Goal: Information Seeking & Learning: Learn about a topic

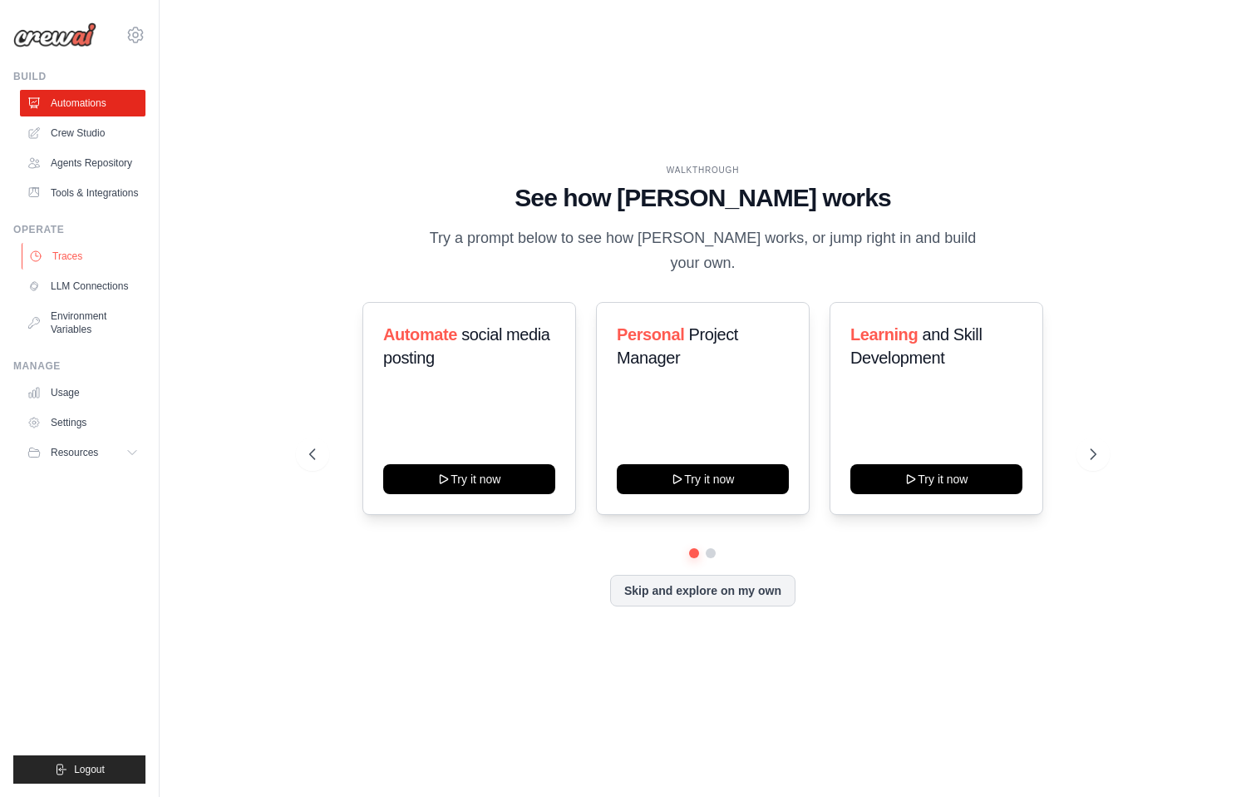
click at [72, 253] on link "Traces" at bounding box center [85, 256] width 126 height 27
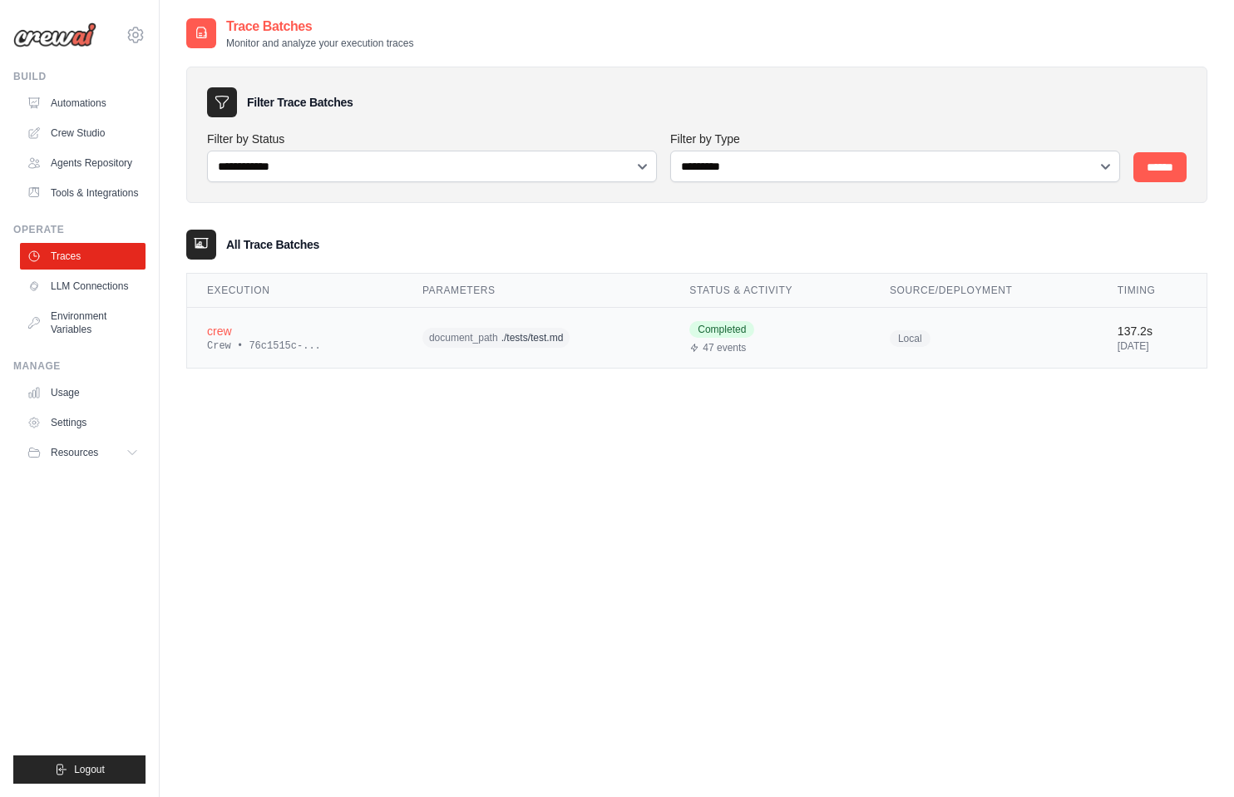
click at [507, 343] on span "./tests/test.md" at bounding box center [532, 337] width 62 height 13
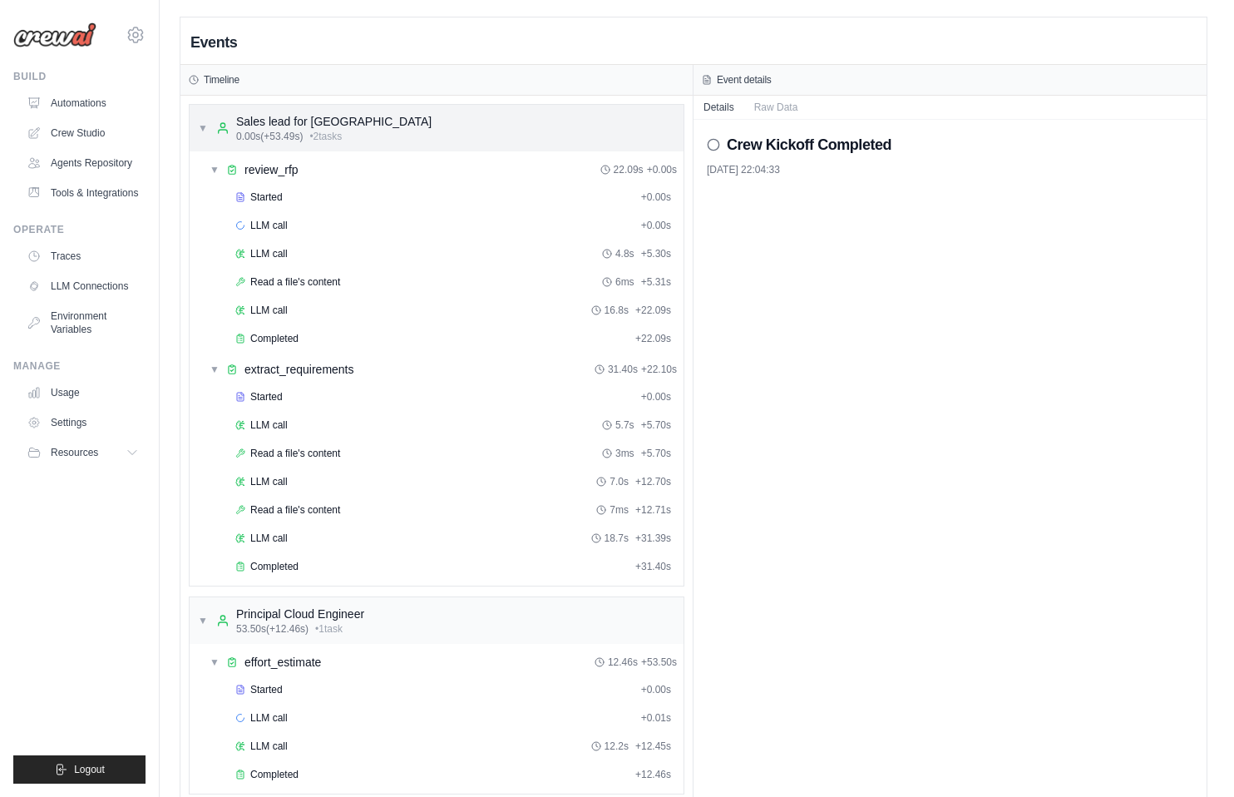
click at [200, 127] on span "▼" at bounding box center [203, 127] width 10 height 13
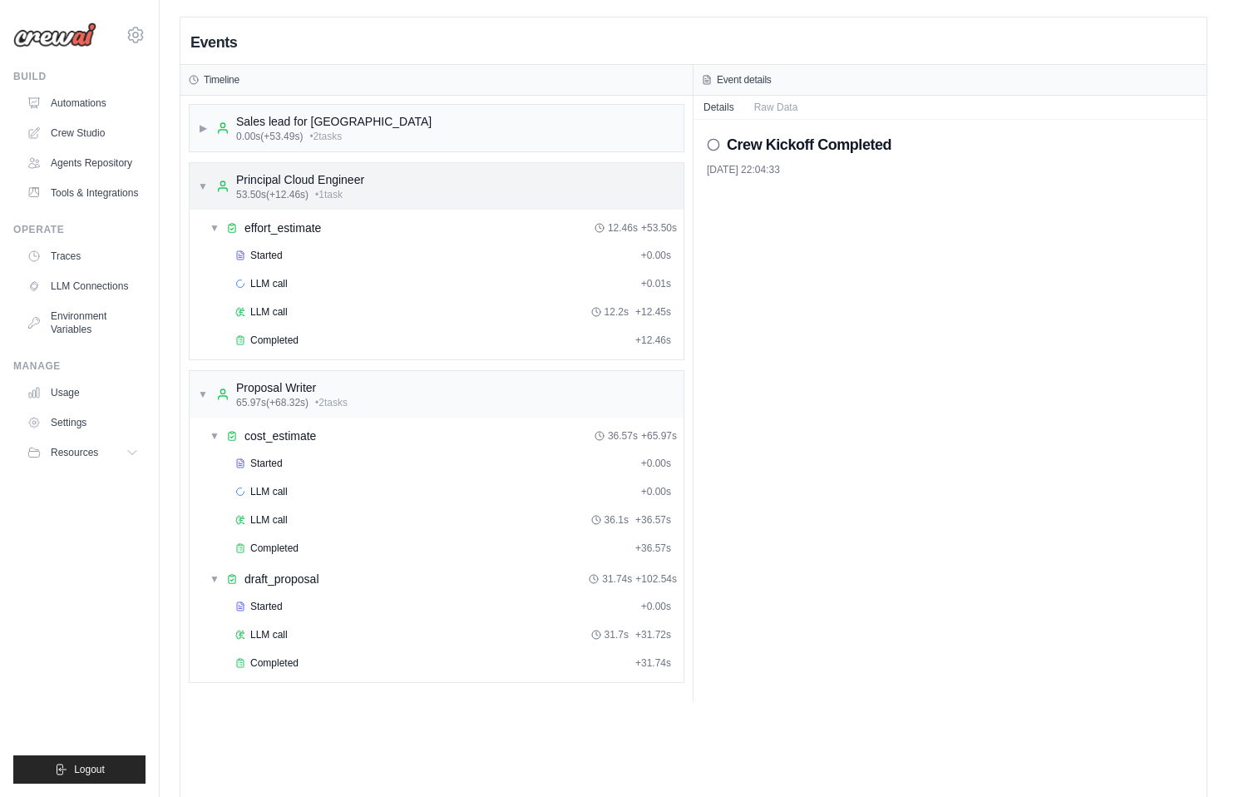
click at [195, 180] on div "▼ Principal Cloud Engineer 53.50s (+12.46s) • 1 task" at bounding box center [437, 186] width 494 height 47
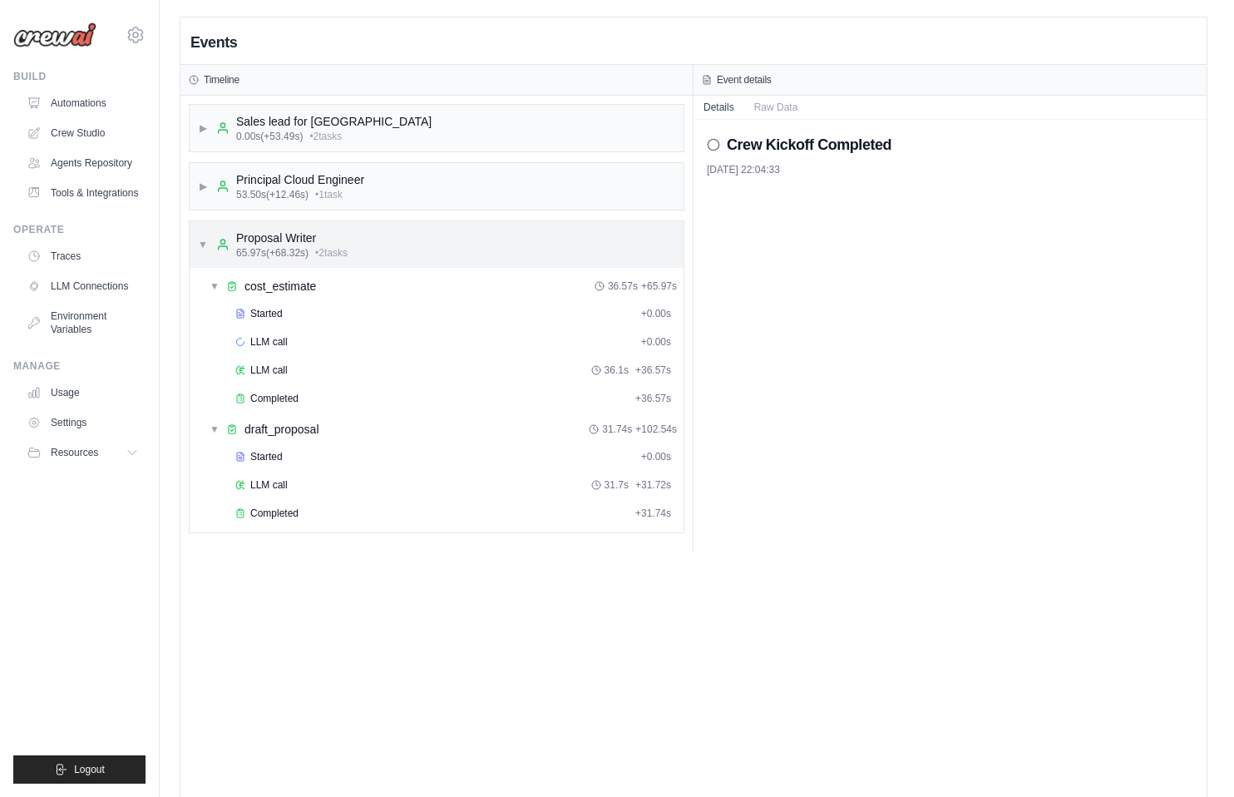
click at [210, 246] on div "▼ Proposal Writer 65.97s (+68.32s) • 2 task s" at bounding box center [273, 244] width 150 height 30
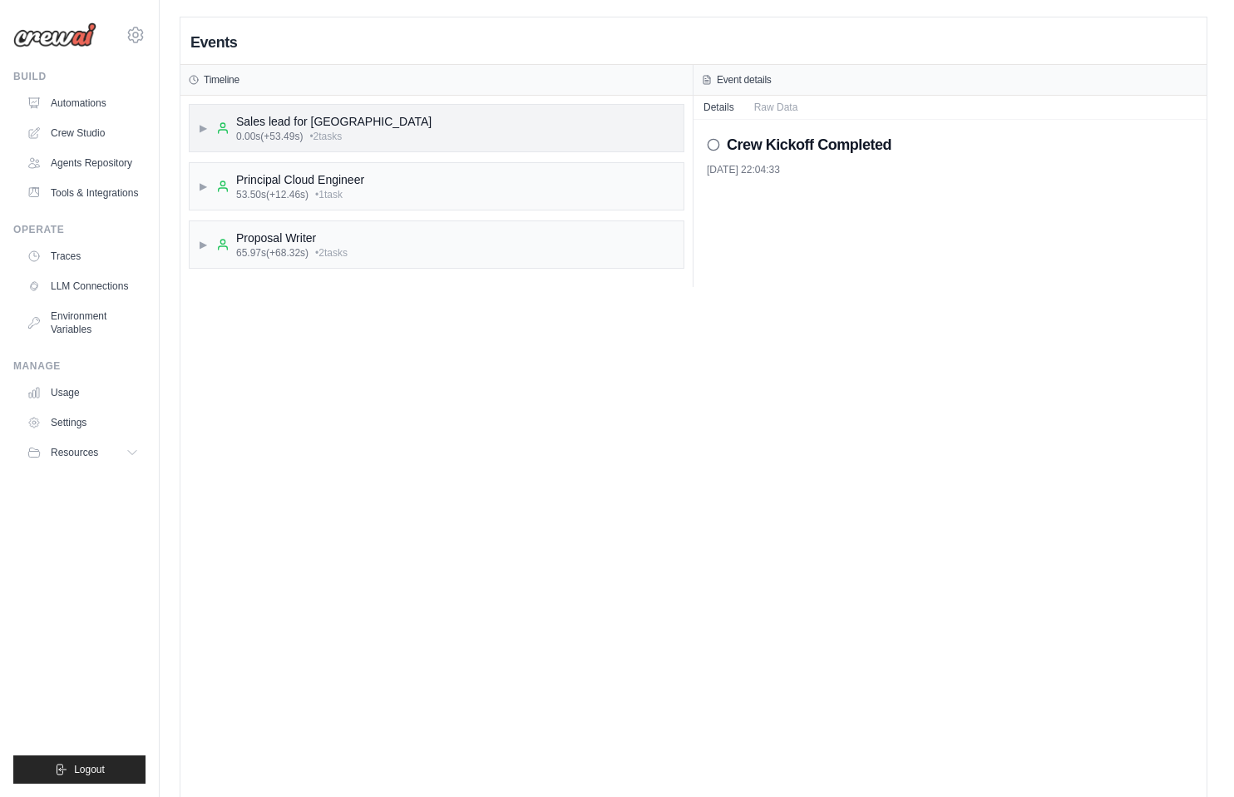
click at [207, 126] on span "▶" at bounding box center [203, 127] width 10 height 13
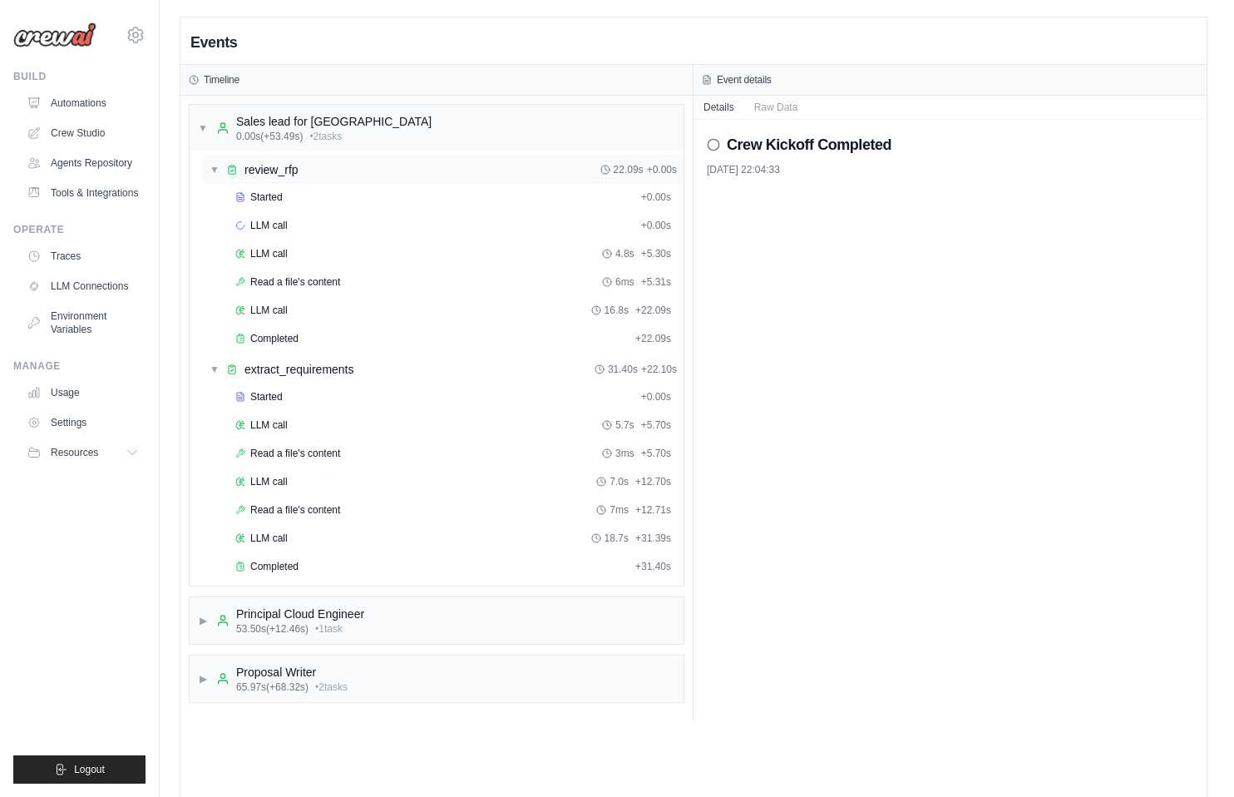
click at [259, 167] on span "review_rfp" at bounding box center [271, 169] width 54 height 17
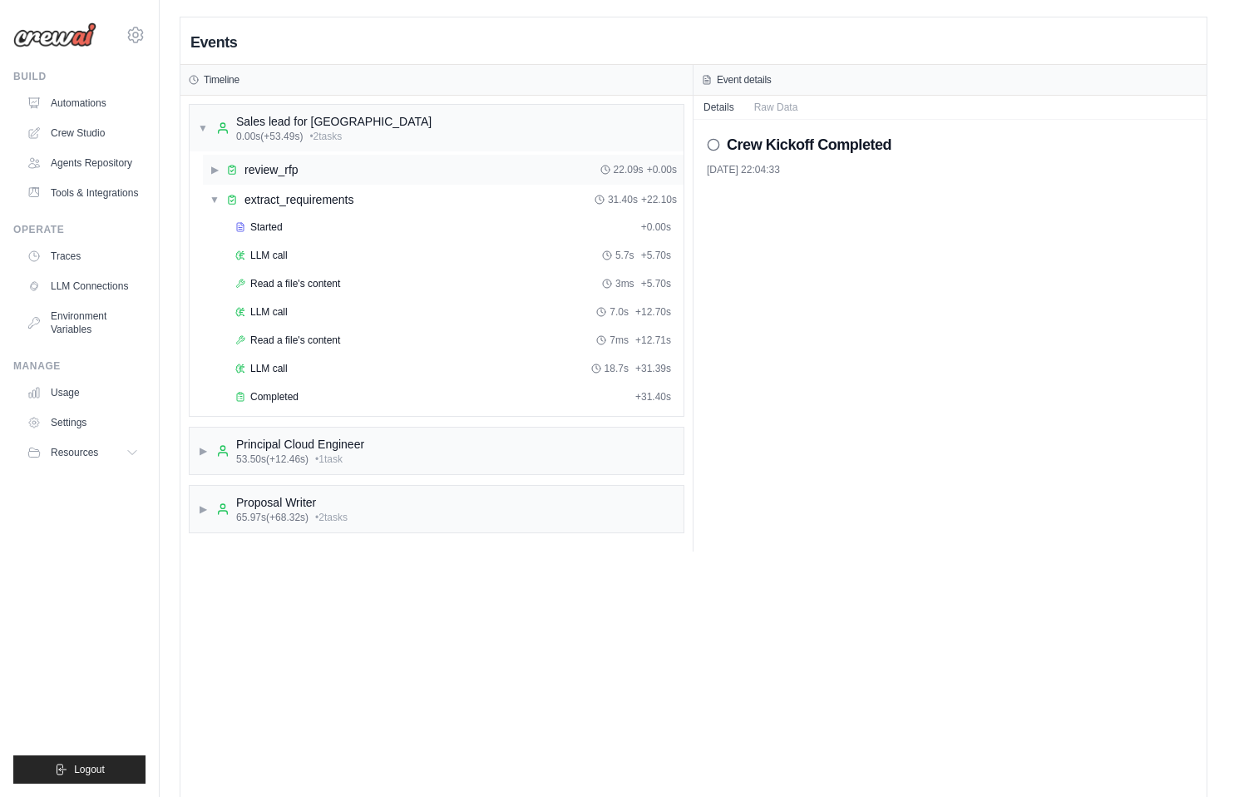
click at [224, 165] on div "▶ review_rfp" at bounding box center [254, 169] width 89 height 17
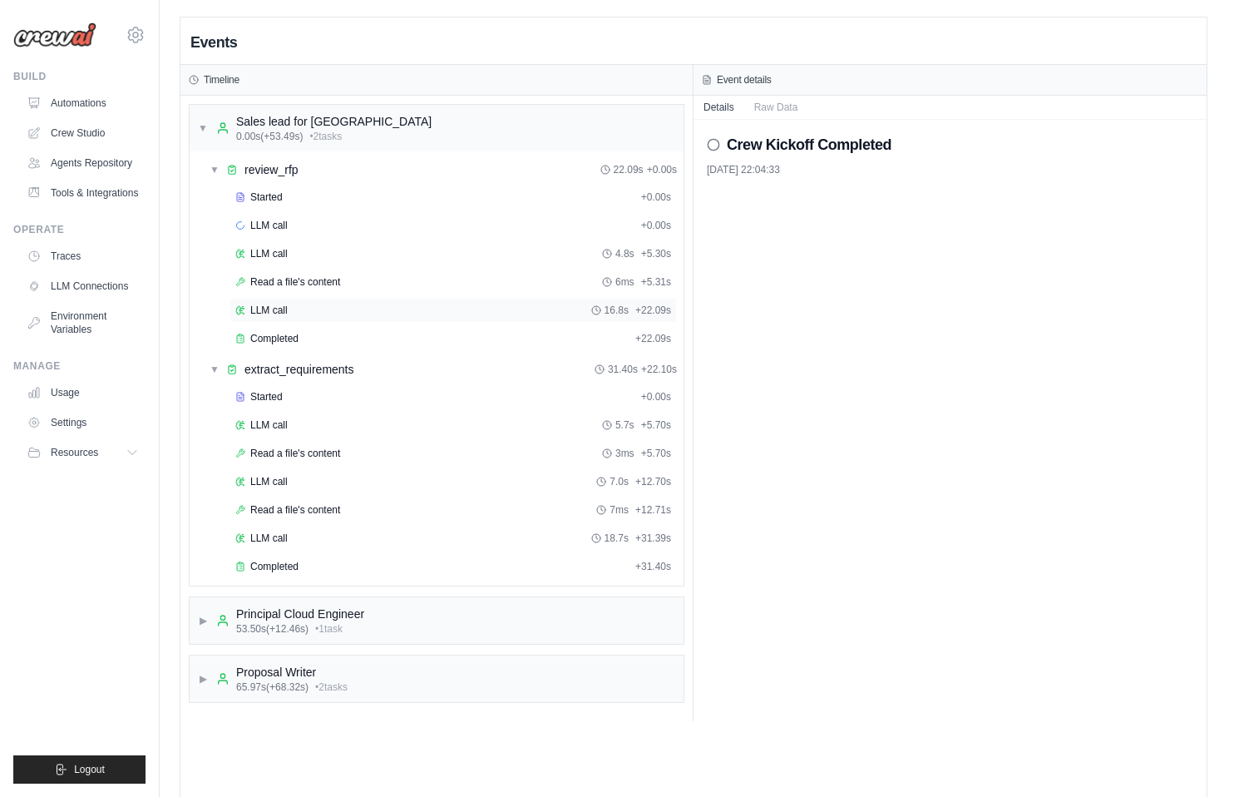
click at [265, 307] on span "LLM call" at bounding box center [268, 309] width 37 height 13
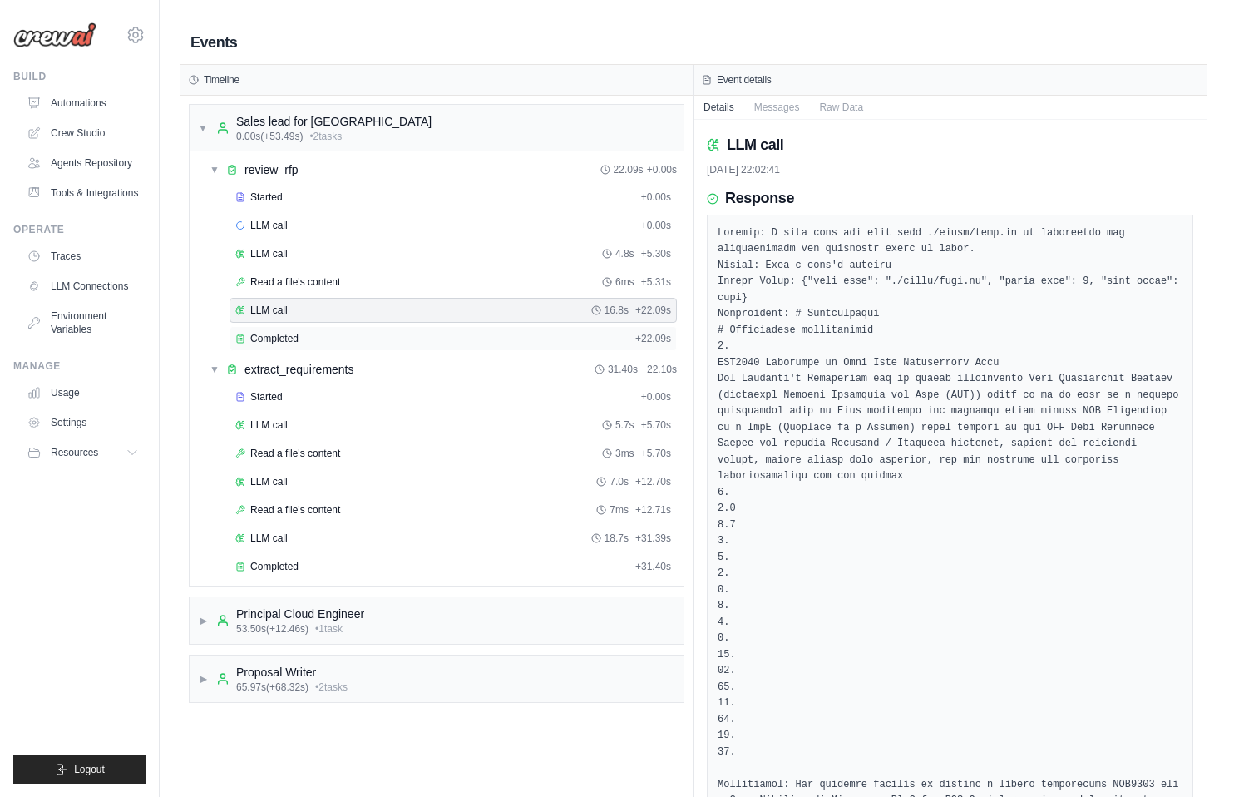
click at [280, 339] on span "Completed" at bounding box center [274, 338] width 48 height 13
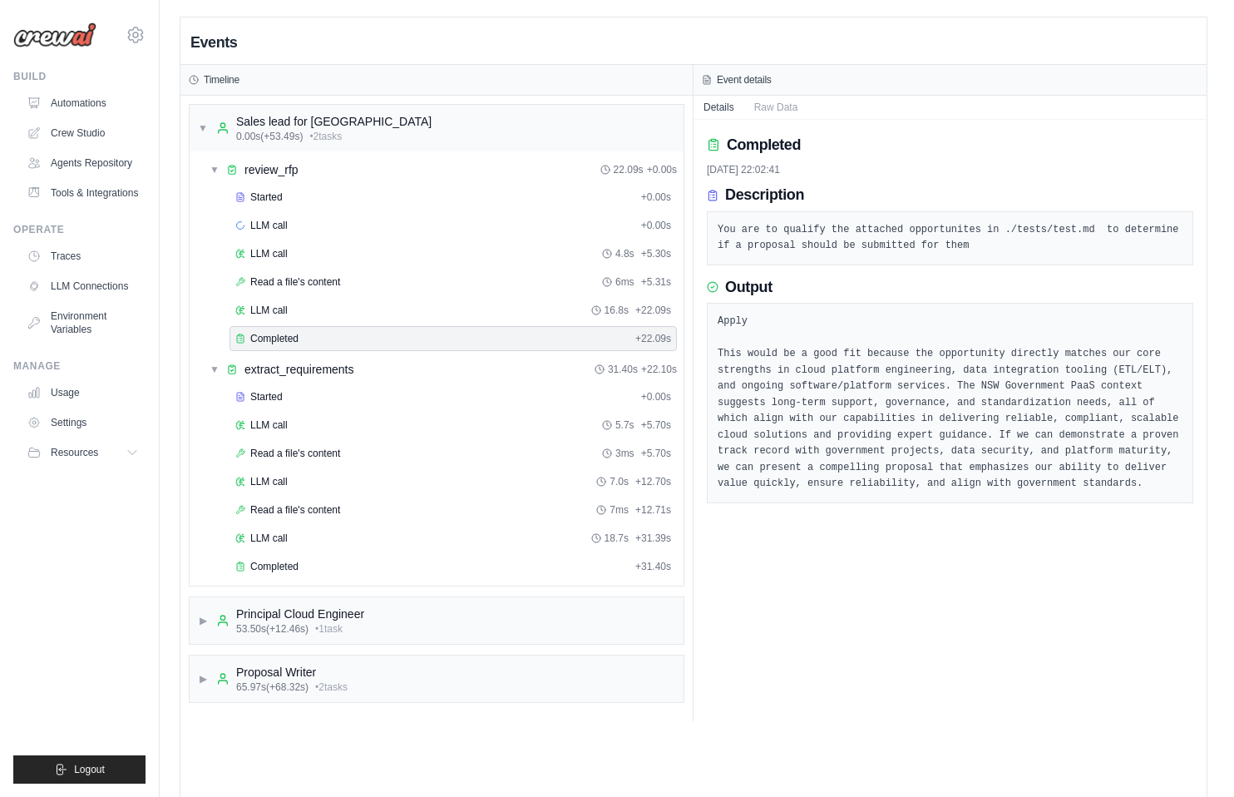
drag, startPoint x: 762, startPoint y: 331, endPoint x: 737, endPoint y: 334, distance: 26.0
click at [761, 331] on pre "Apply This would be a good fit because the opportunity directly matches our cor…" at bounding box center [950, 402] width 465 height 179
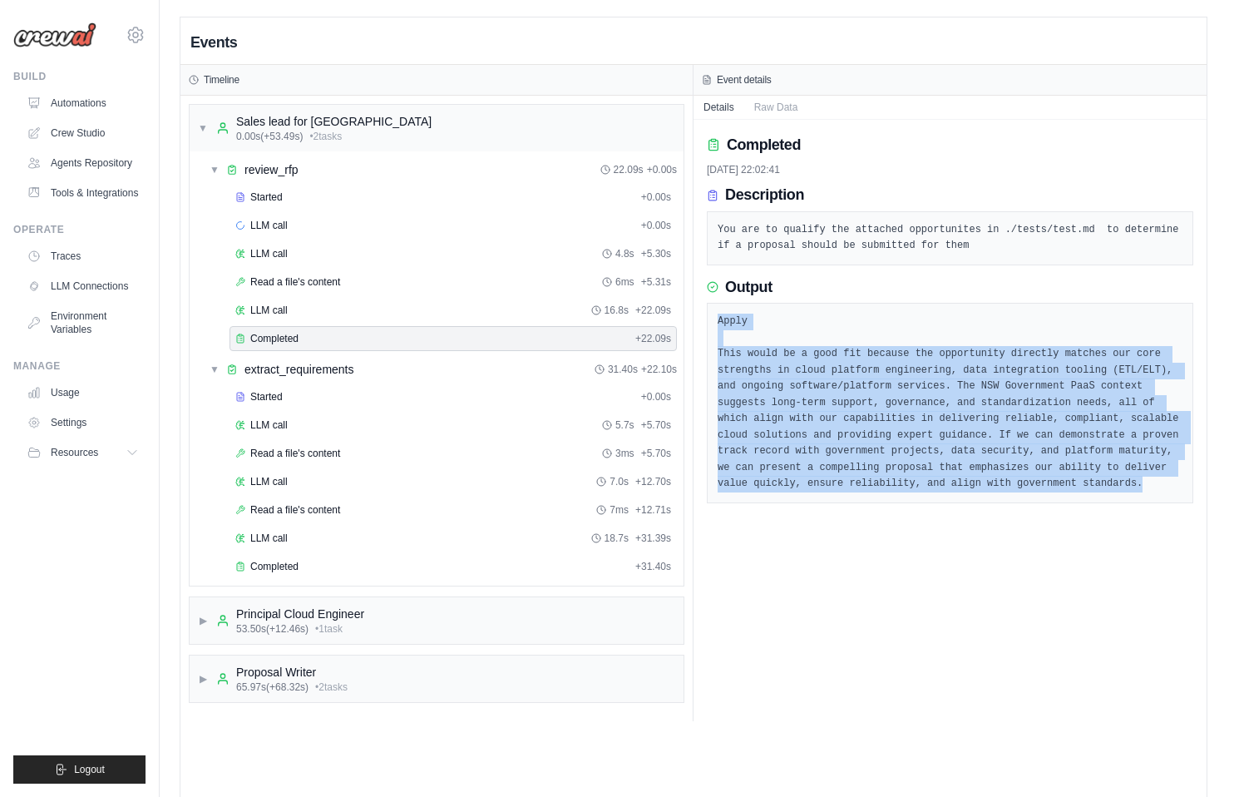
drag, startPoint x: 713, startPoint y: 314, endPoint x: 1115, endPoint y: 495, distance: 441.0
click at [1115, 495] on div "Apply This would be a good fit because the opportunity directly matches our cor…" at bounding box center [950, 403] width 486 height 200
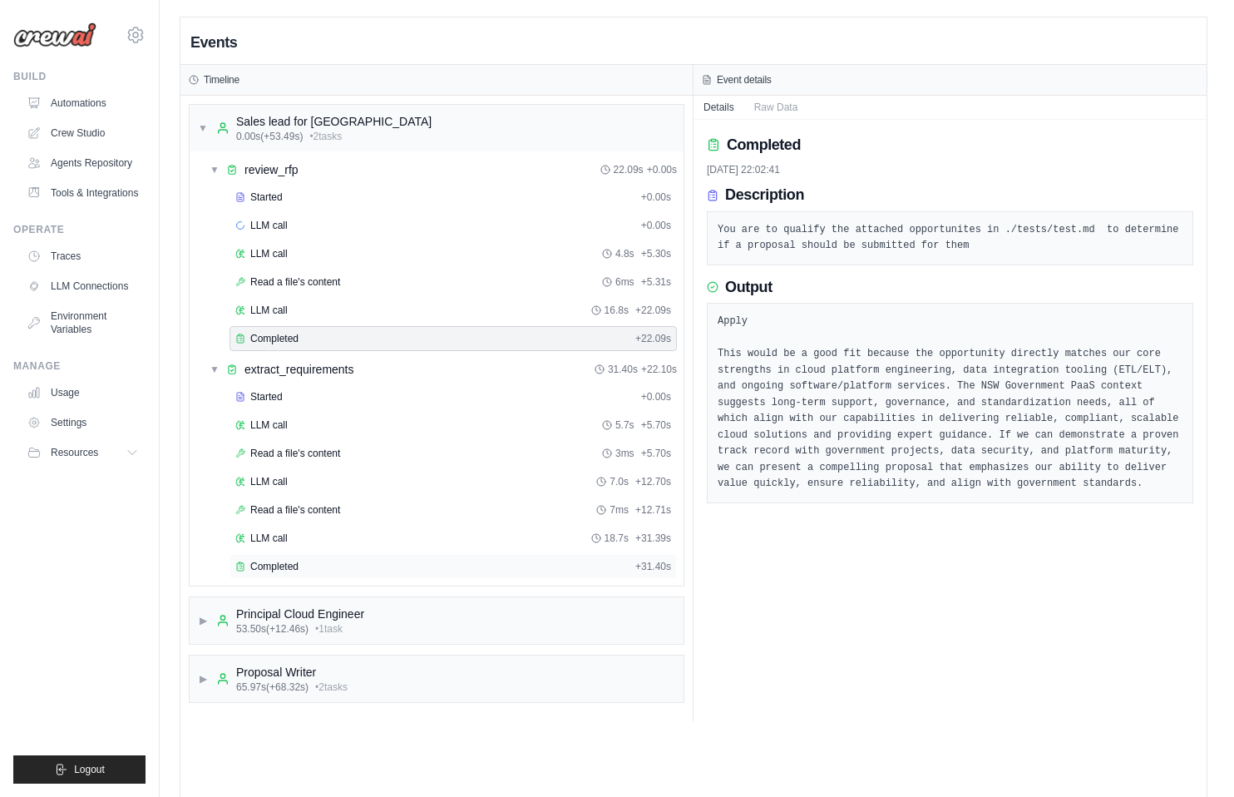
click at [298, 560] on div "Completed" at bounding box center [431, 566] width 393 height 13
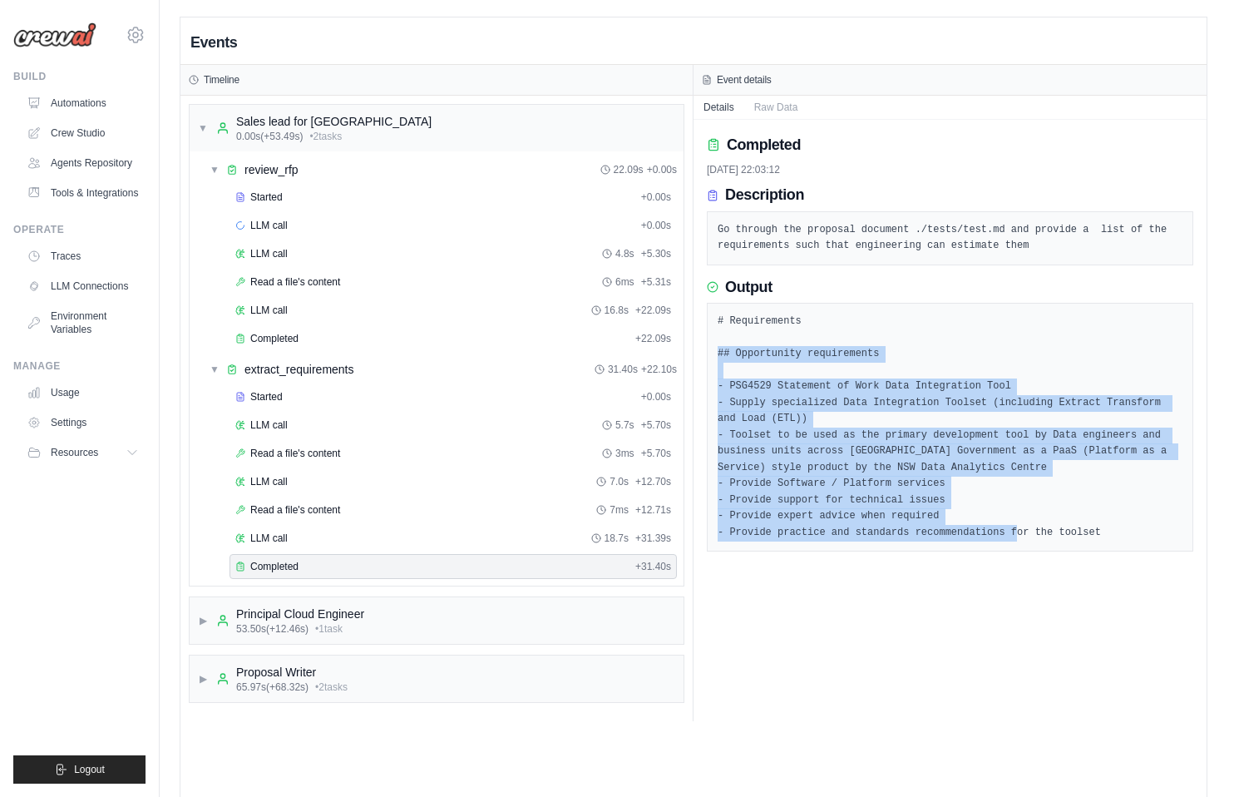
drag, startPoint x: 1096, startPoint y: 524, endPoint x: 715, endPoint y: 358, distance: 415.2
click at [715, 358] on div "# Requirements ## Opportunity requirements - PSG4529 Statement of Work Data Int…" at bounding box center [950, 427] width 486 height 249
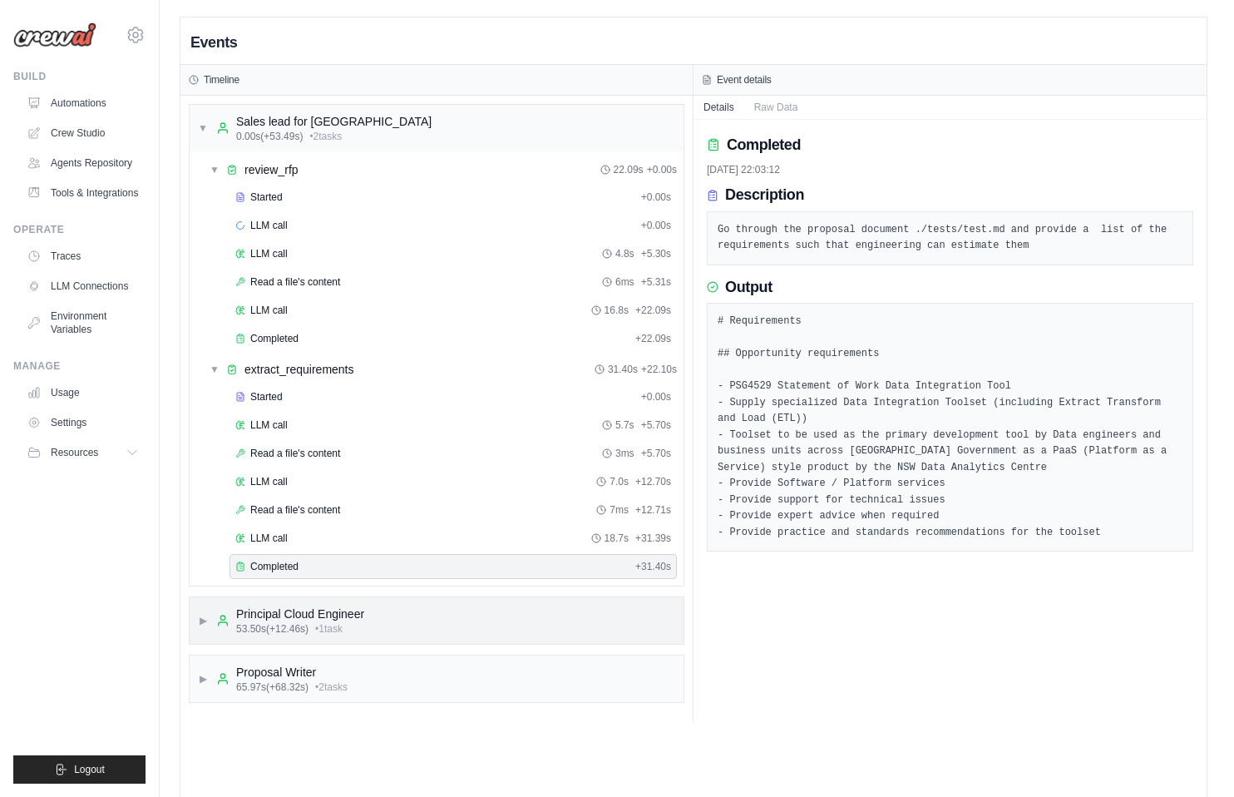
click at [220, 621] on icon at bounding box center [222, 620] width 13 height 13
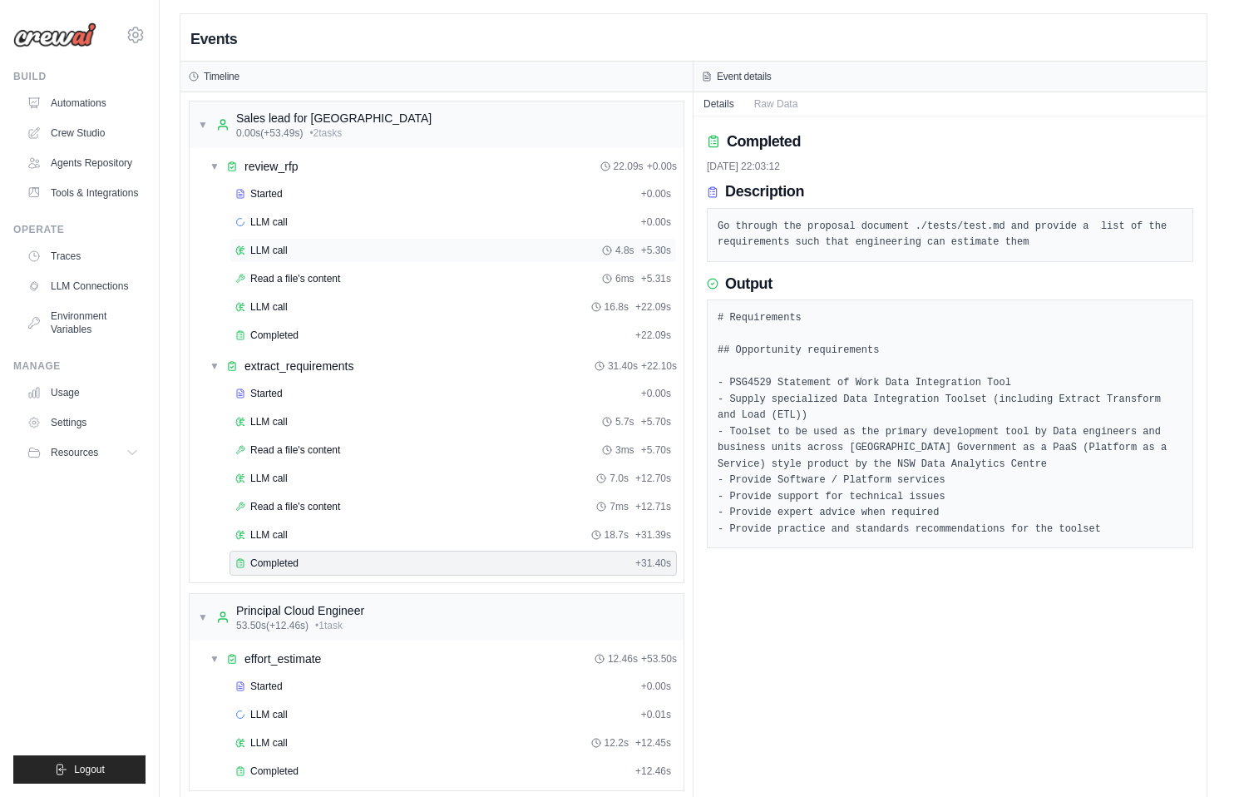
scroll to position [7, 0]
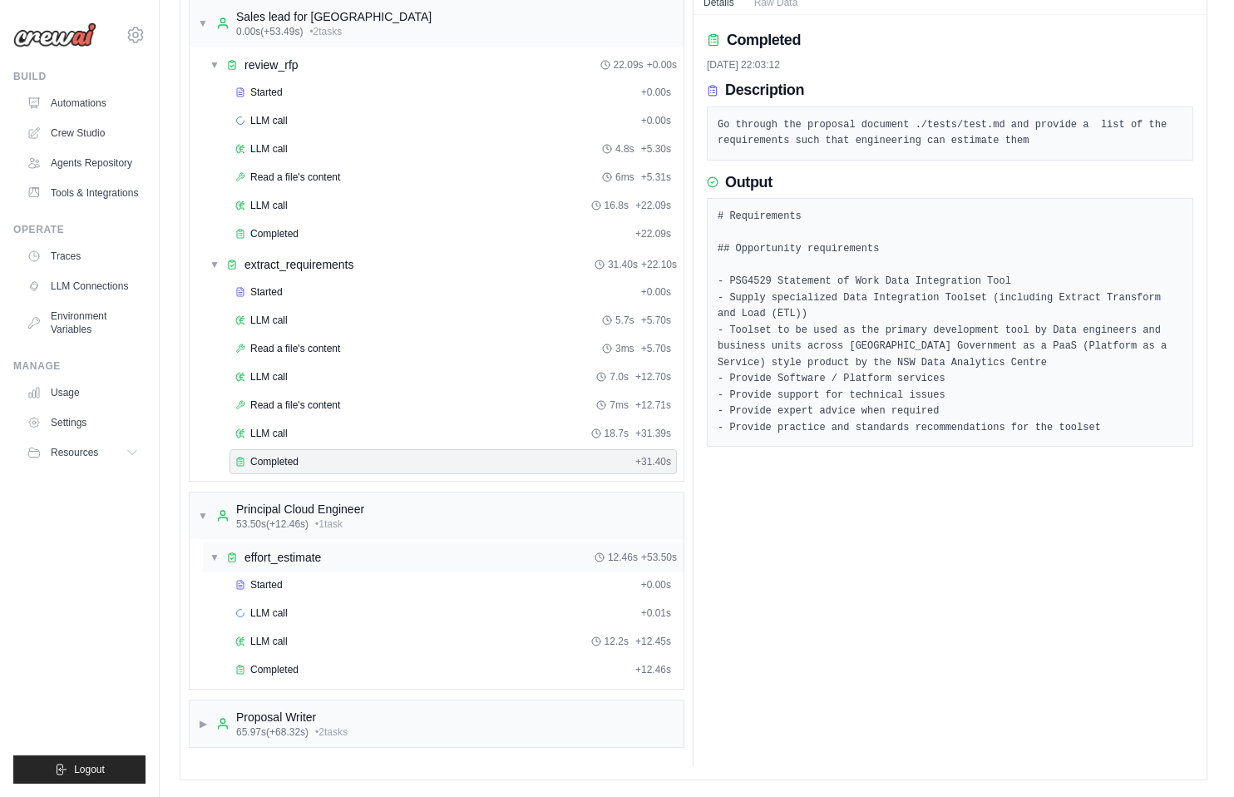
click at [283, 553] on span "effort_estimate" at bounding box center [282, 557] width 76 height 17
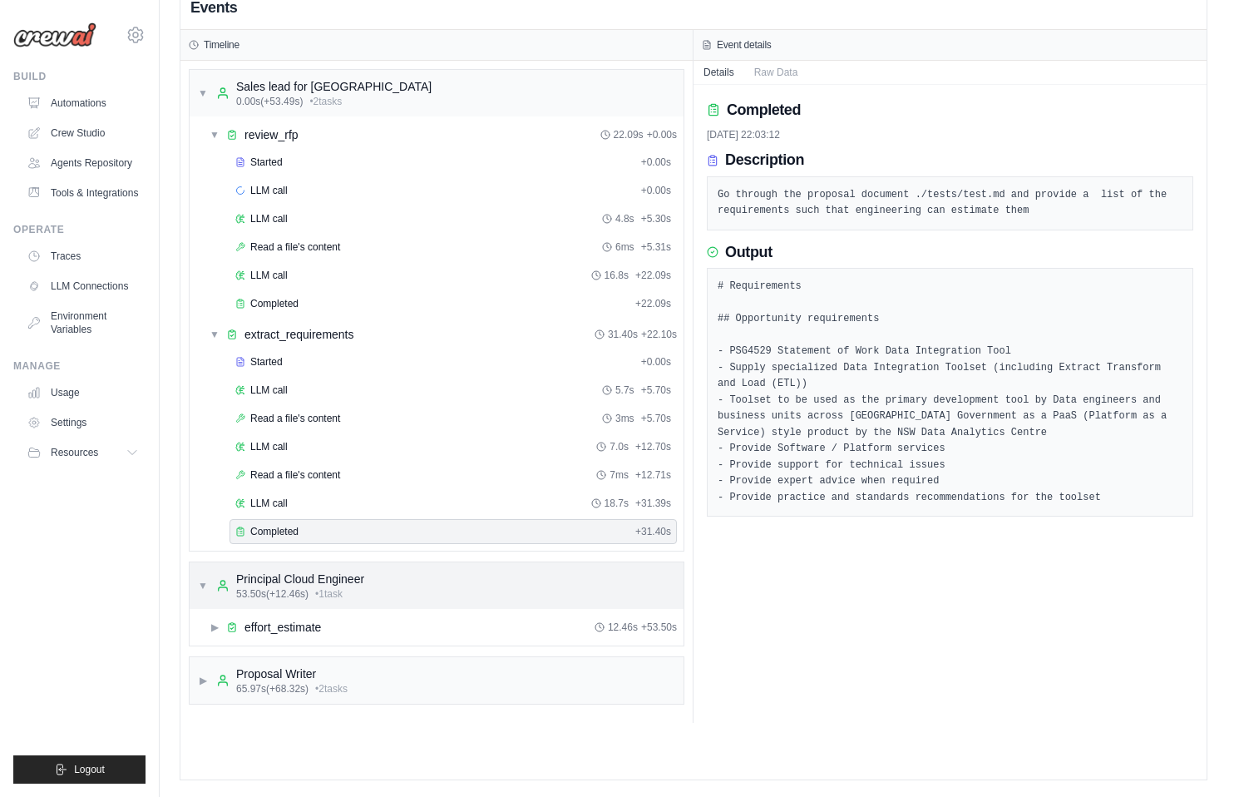
click at [284, 579] on div "Principal Cloud Engineer" at bounding box center [300, 578] width 128 height 17
click at [284, 585] on div "Principal Cloud Engineer" at bounding box center [300, 578] width 128 height 17
click at [290, 634] on span "effort_estimate" at bounding box center [282, 627] width 76 height 17
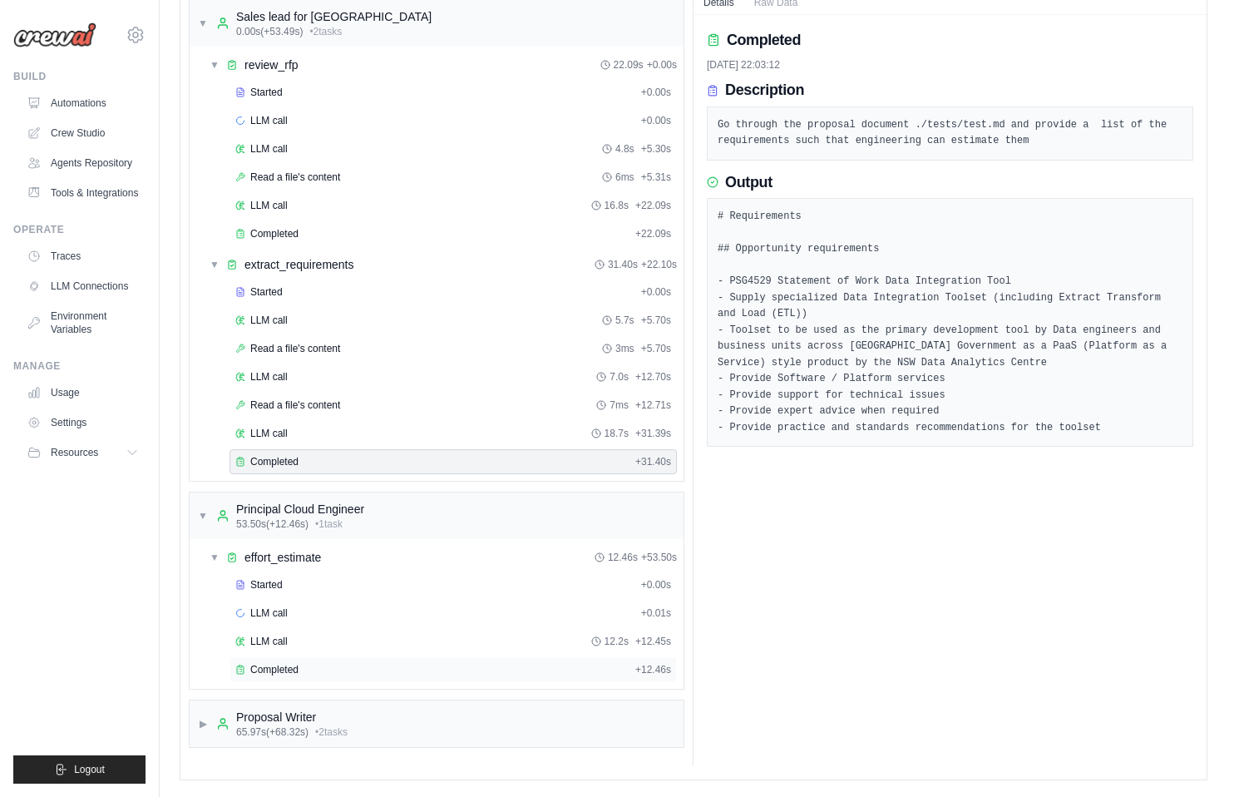
click at [274, 671] on span "Completed" at bounding box center [274, 669] width 48 height 13
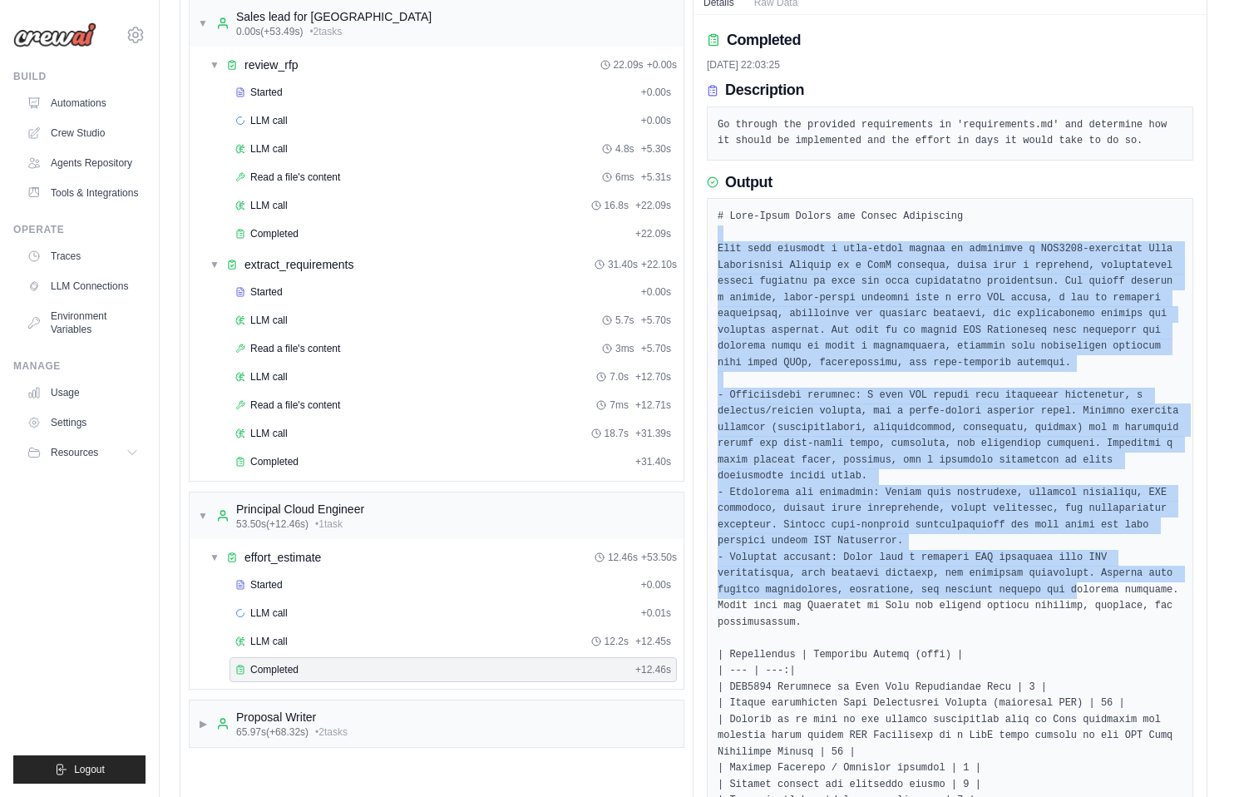
drag, startPoint x: 722, startPoint y: 234, endPoint x: 1078, endPoint y: 598, distance: 509.1
click at [1078, 598] on pre at bounding box center [950, 517] width 465 height 616
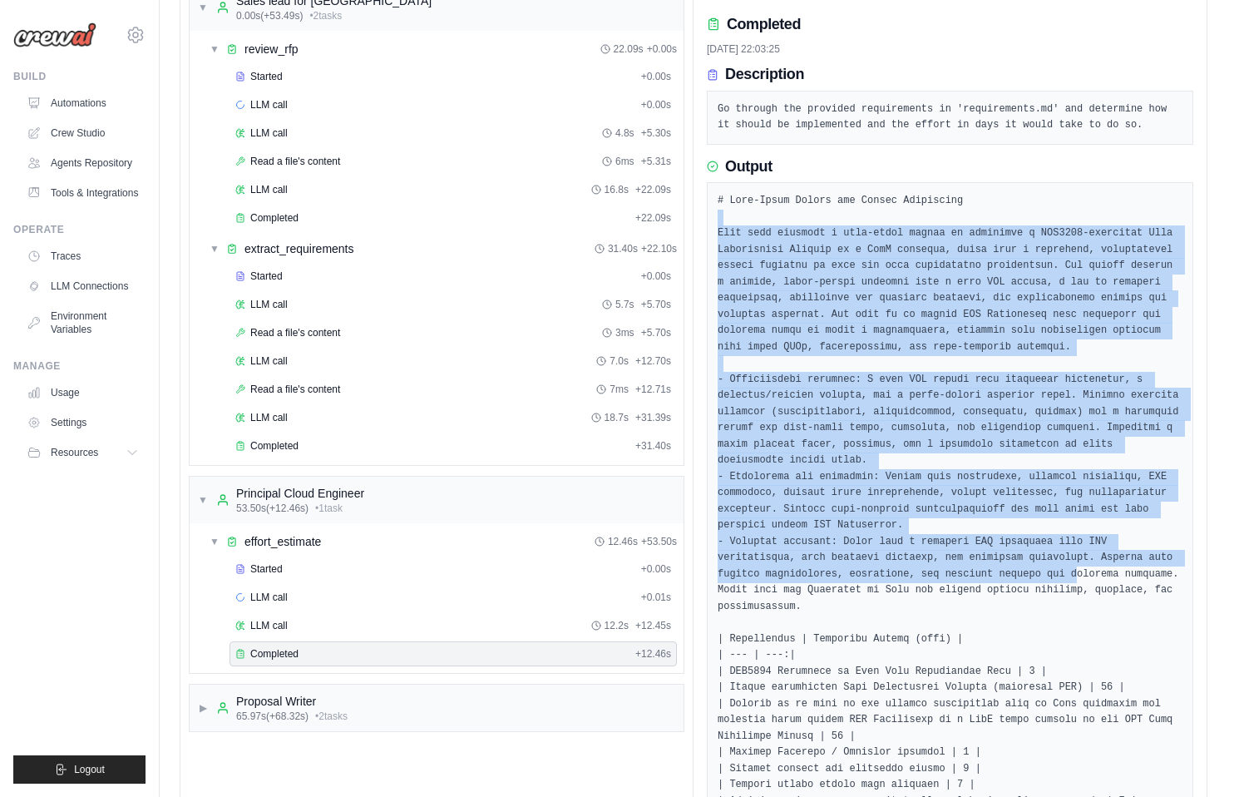
scroll to position [201, 0]
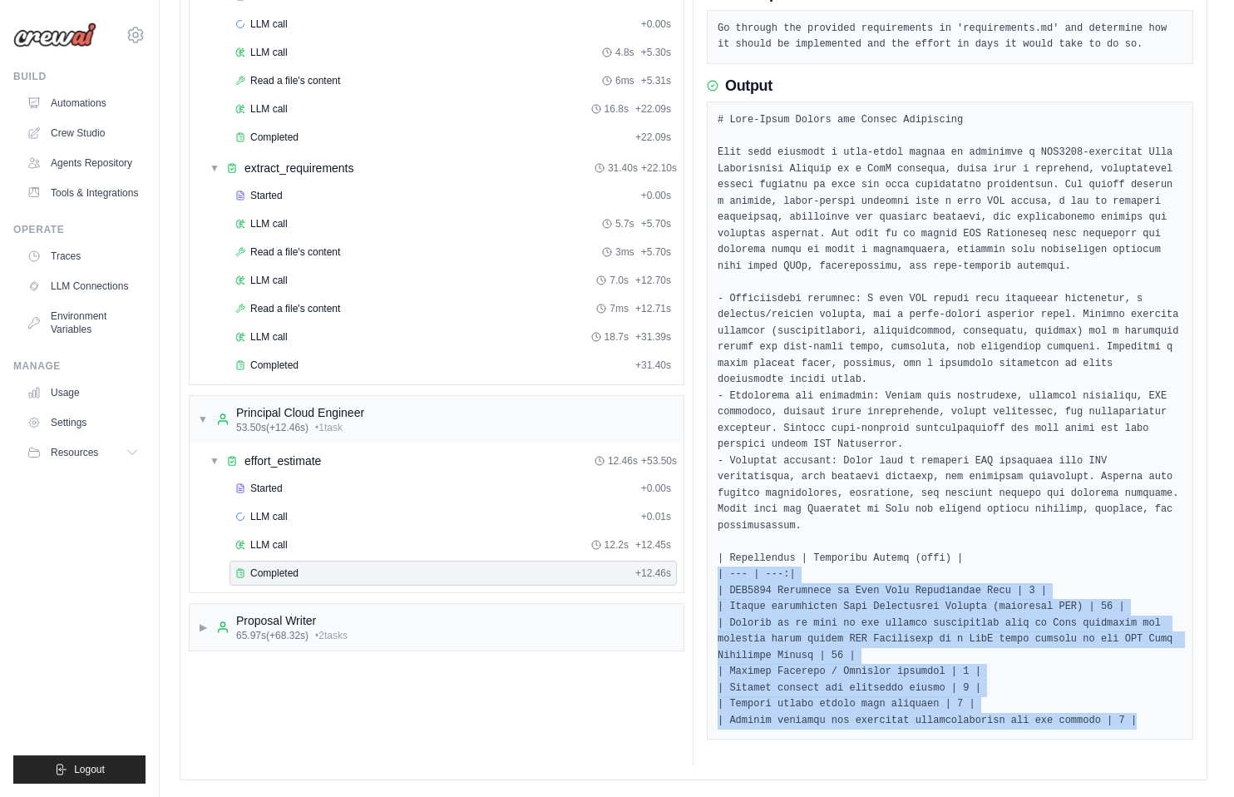
drag, startPoint x: 1155, startPoint y: 713, endPoint x: 704, endPoint y: 574, distance: 471.8
click at [704, 574] on div "Completed 23/09/2025, 22:03:25 Description Go through the provided requirements…" at bounding box center [949, 342] width 513 height 847
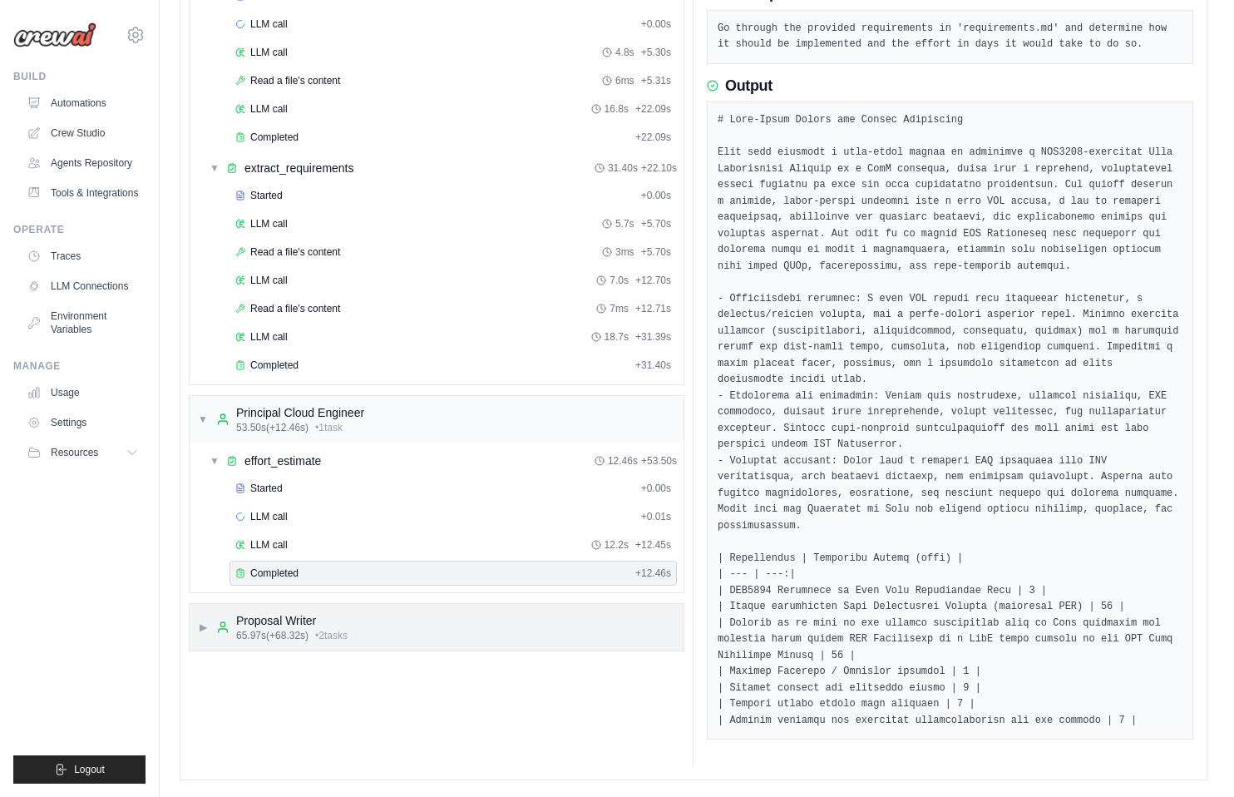
click at [198, 624] on span "▶" at bounding box center [203, 626] width 10 height 13
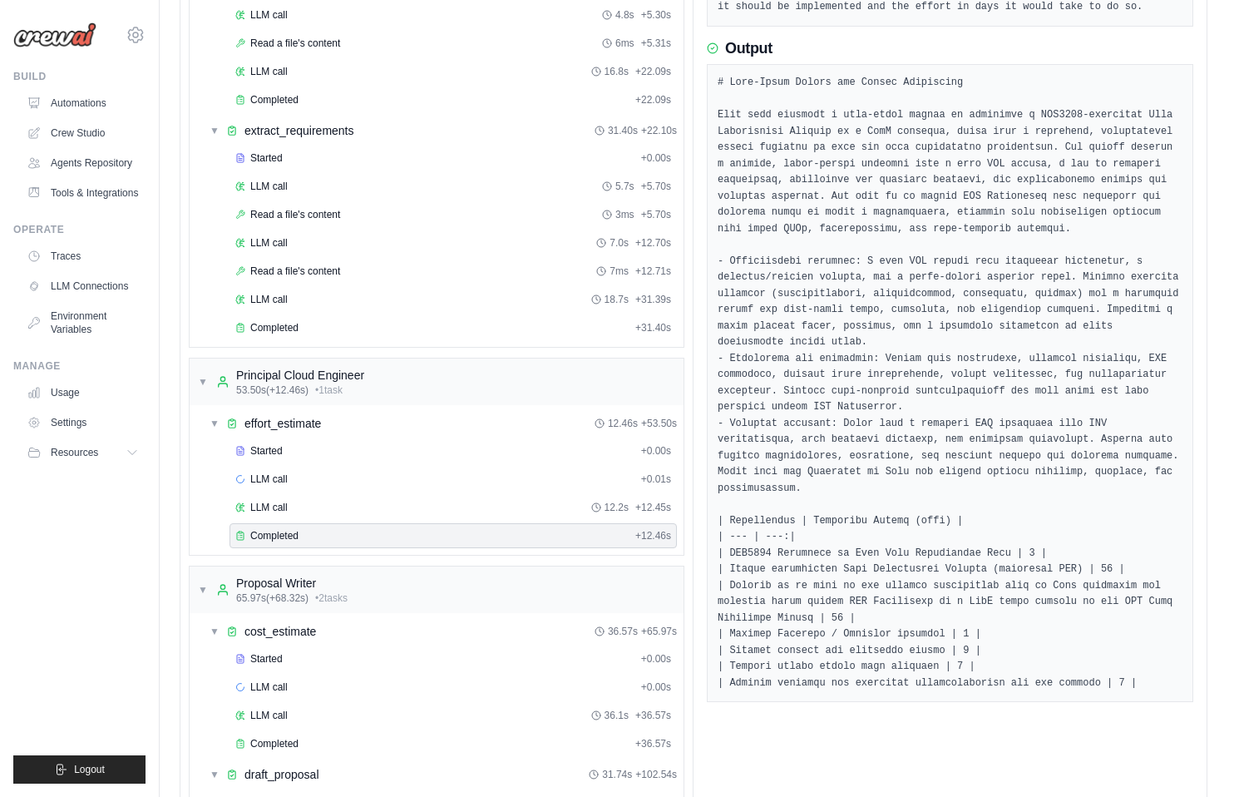
scroll to position [369, 0]
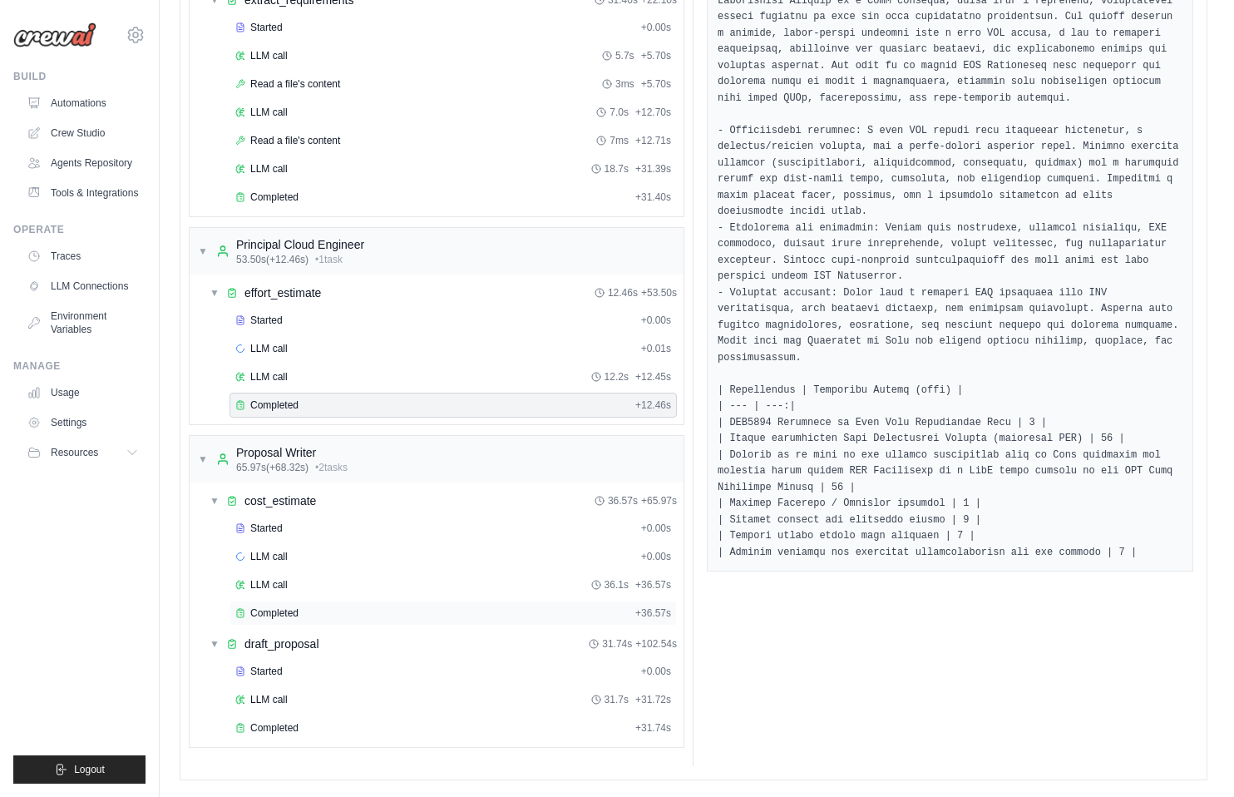
click at [286, 613] on span "Completed" at bounding box center [274, 612] width 48 height 13
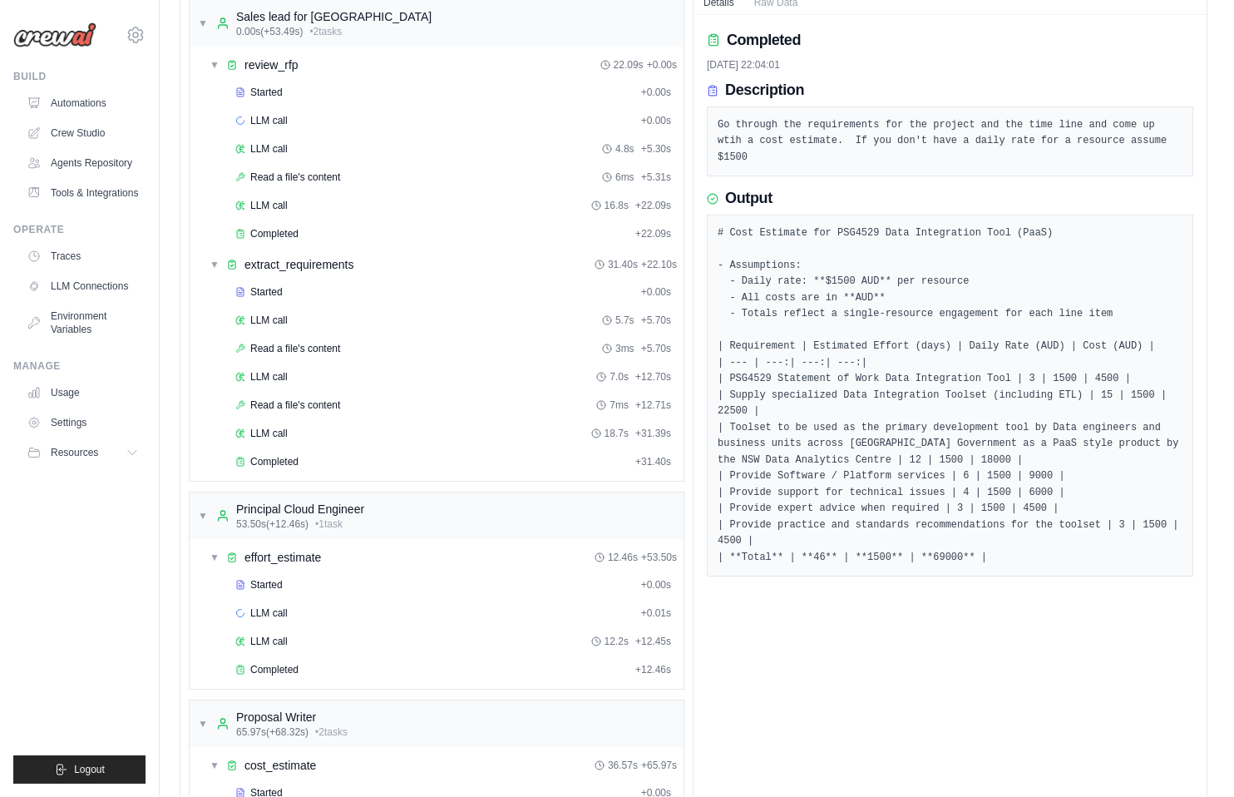
scroll to position [104, 0]
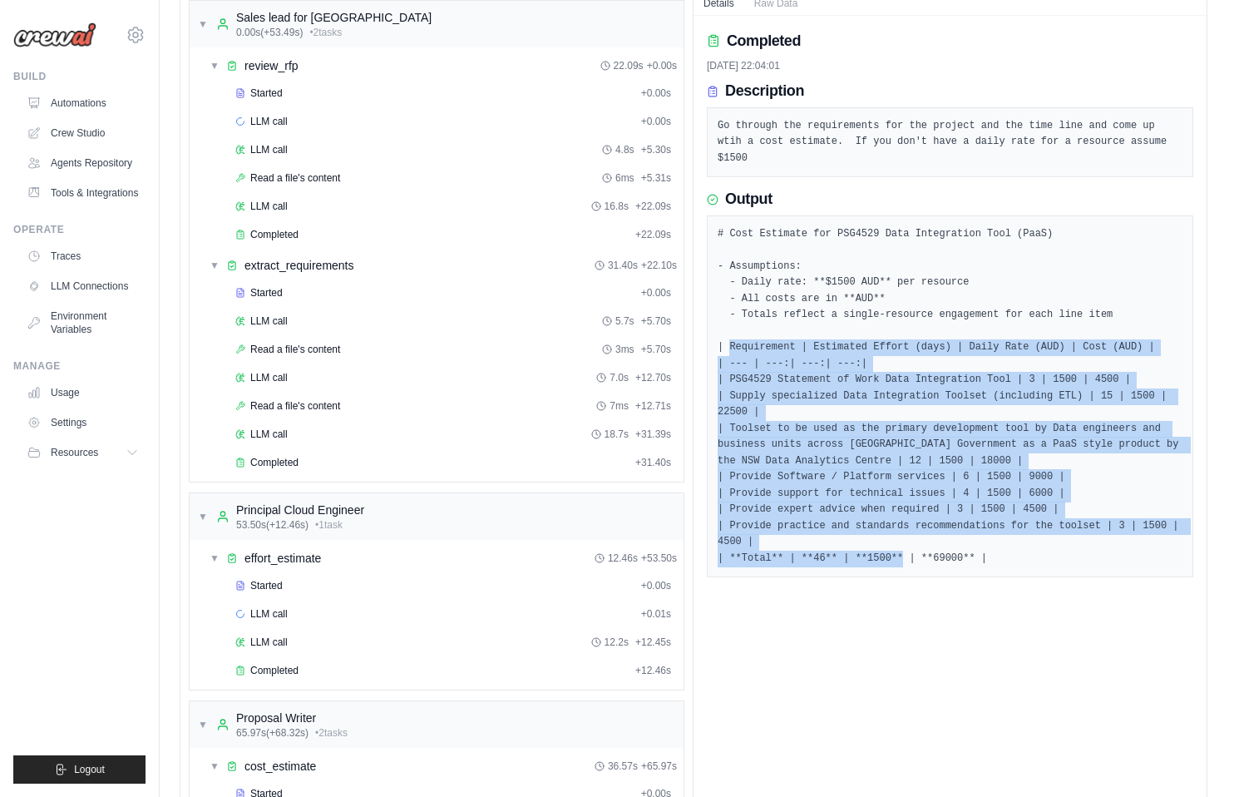
drag, startPoint x: 727, startPoint y: 349, endPoint x: 1132, endPoint y: 596, distance: 474.3
click at [1132, 596] on div "Completed 23/09/2025, 22:04:01 Description Go through the requirements for the …" at bounding box center [949, 523] width 513 height 1015
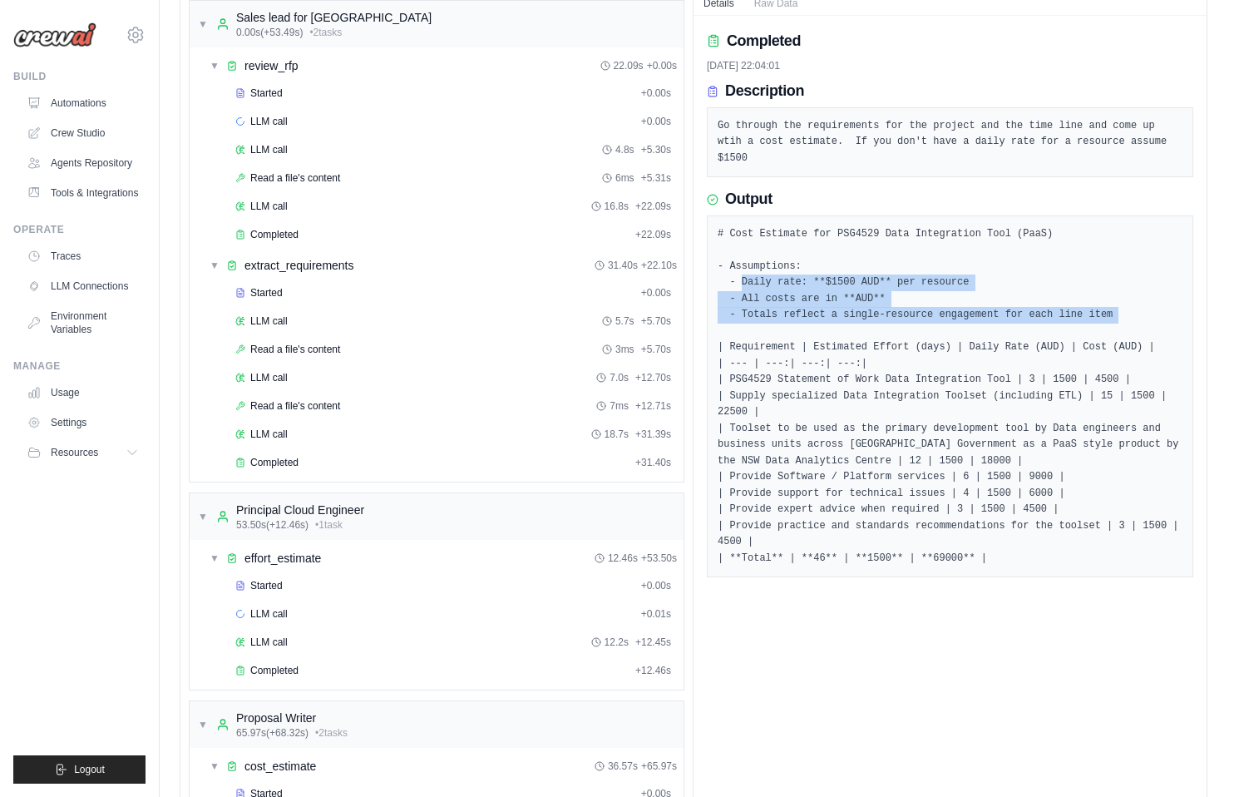
drag, startPoint x: 739, startPoint y: 280, endPoint x: 1087, endPoint y: 331, distance: 351.2
click at [1087, 331] on pre "# Cost Estimate for PSG4529 Data Integration Tool (PaaS) - Assumptions: - Daily…" at bounding box center [950, 396] width 465 height 341
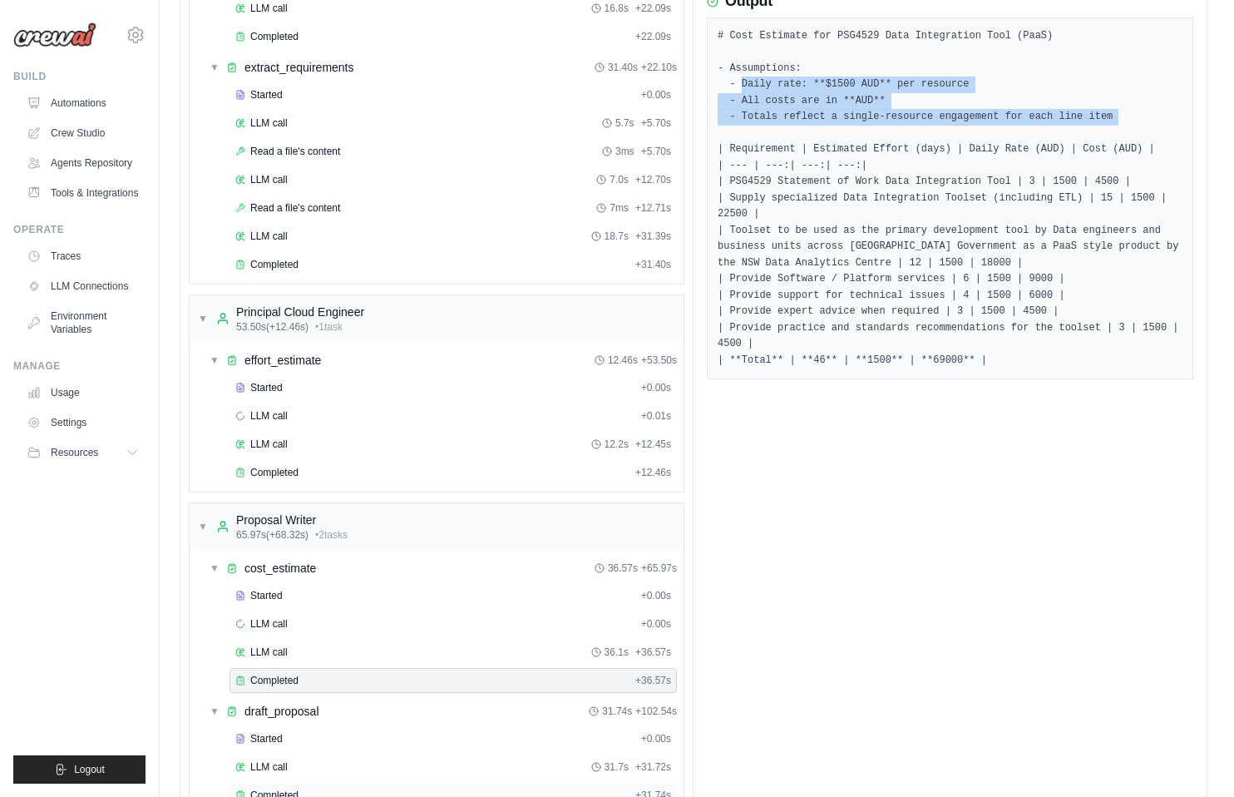
scroll to position [369, 0]
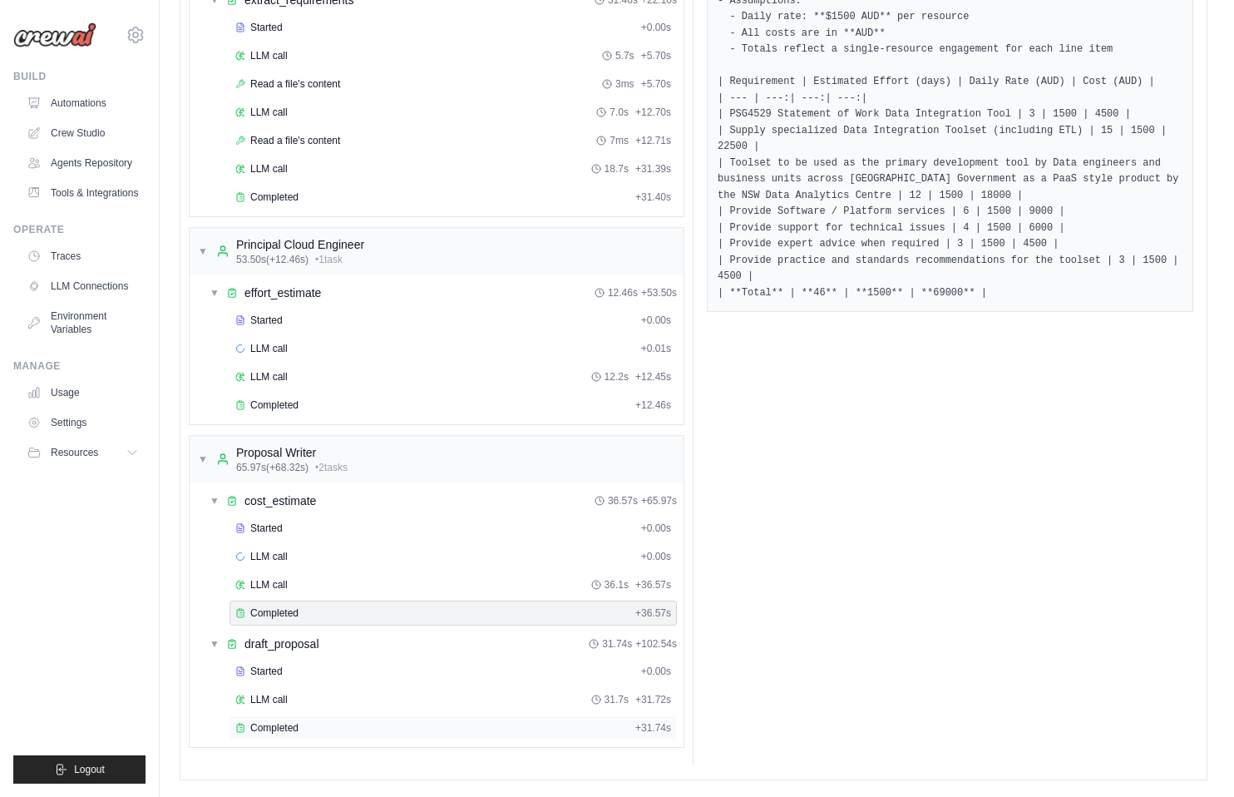
click at [290, 723] on span "Completed" at bounding box center [274, 727] width 48 height 13
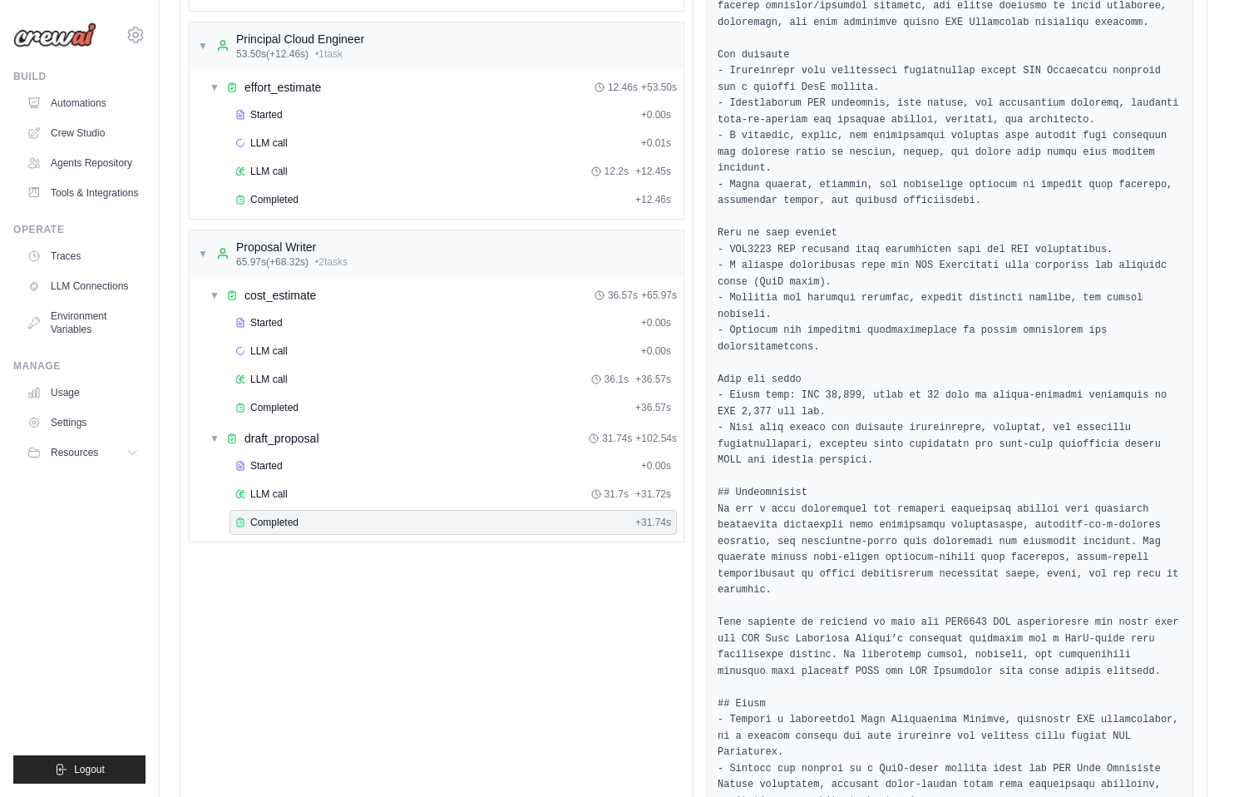
scroll to position [0, 0]
